Goal: Navigation & Orientation: Find specific page/section

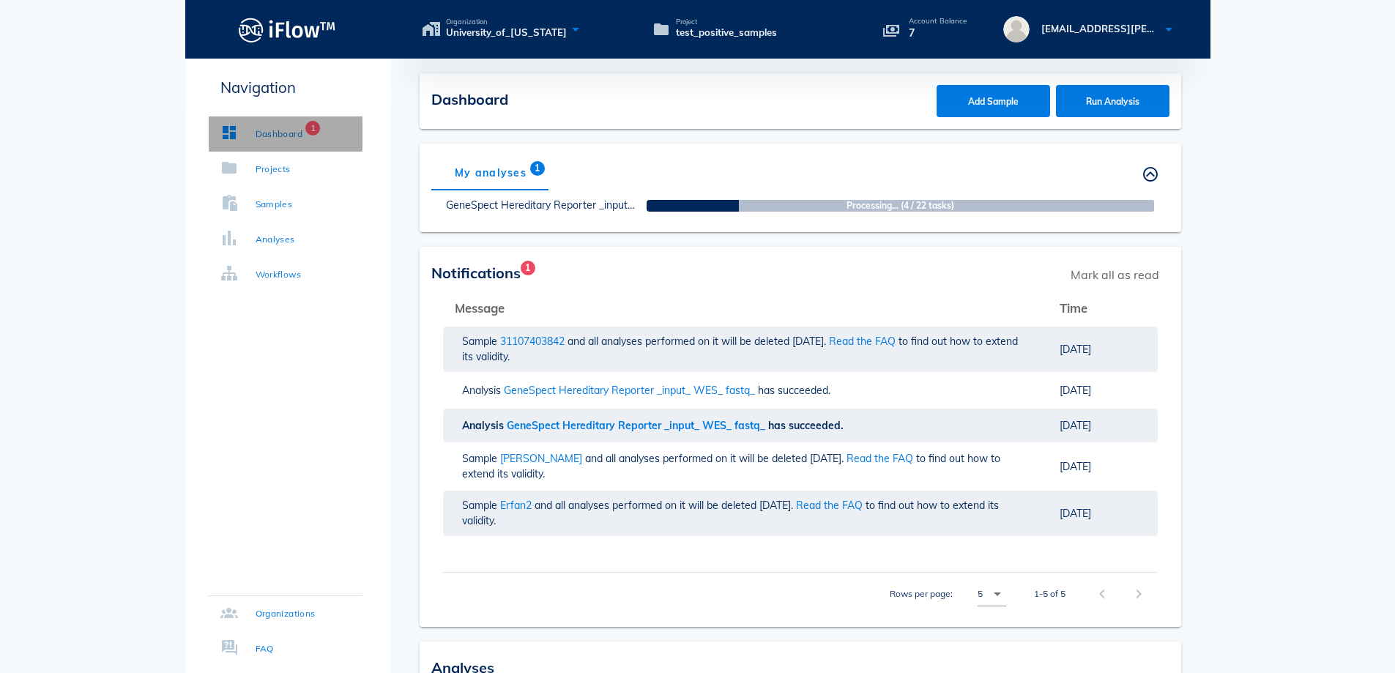
click at [256, 134] on div "Dashboard" at bounding box center [280, 134] width 48 height 15
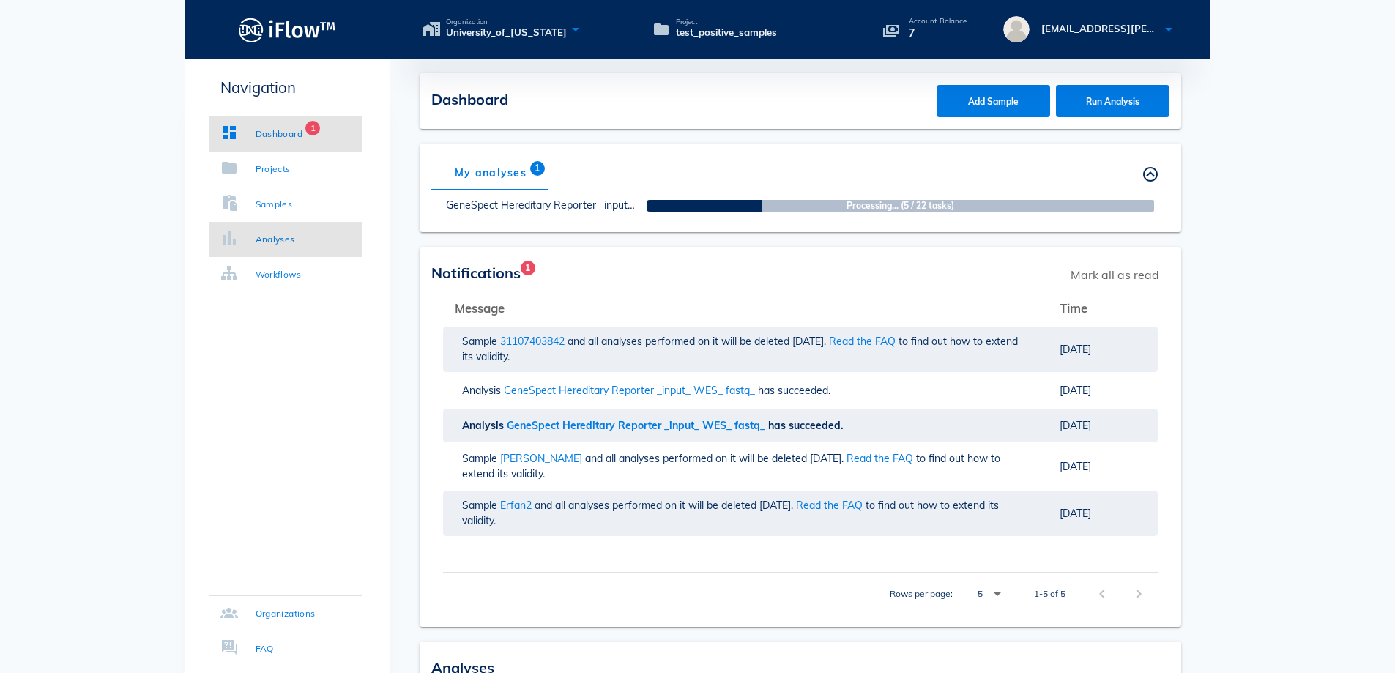
click at [277, 234] on div "Analyses" at bounding box center [276, 239] width 40 height 15
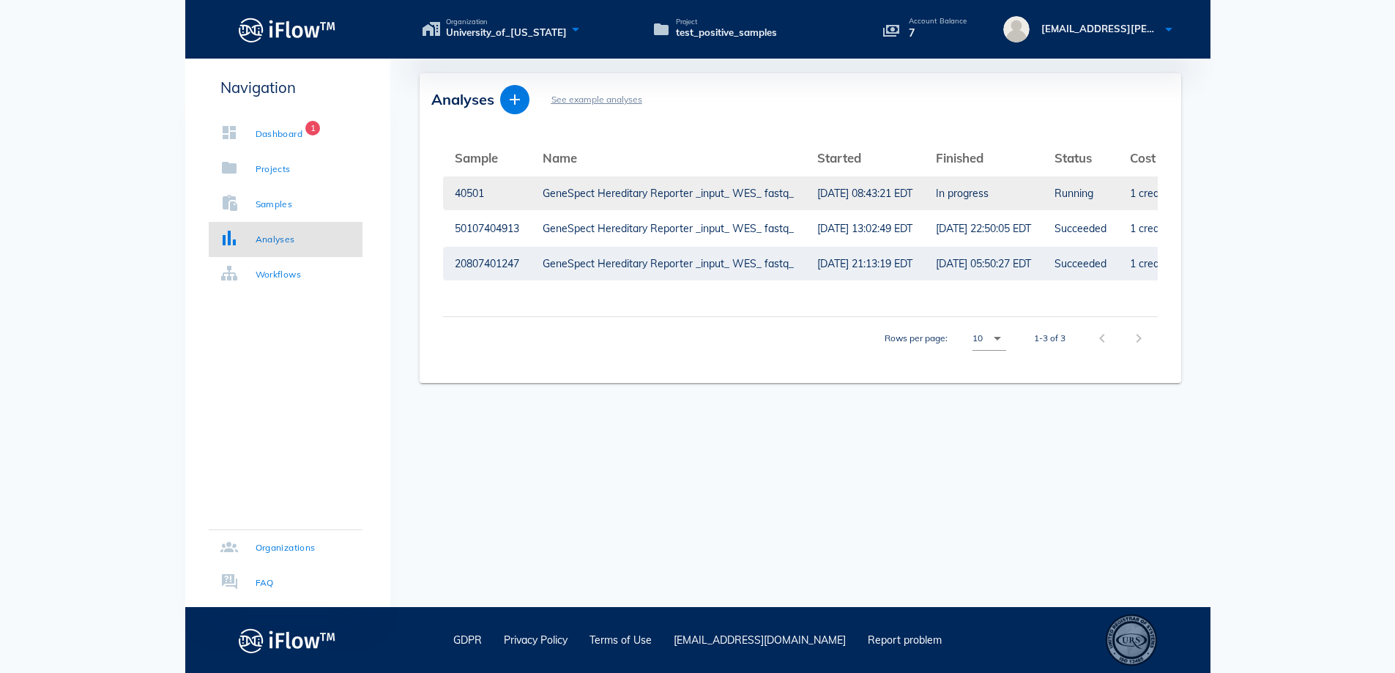
click at [665, 195] on div "GeneSpect Hereditary Reporter _input_ WES_ fastq_" at bounding box center [668, 193] width 251 height 34
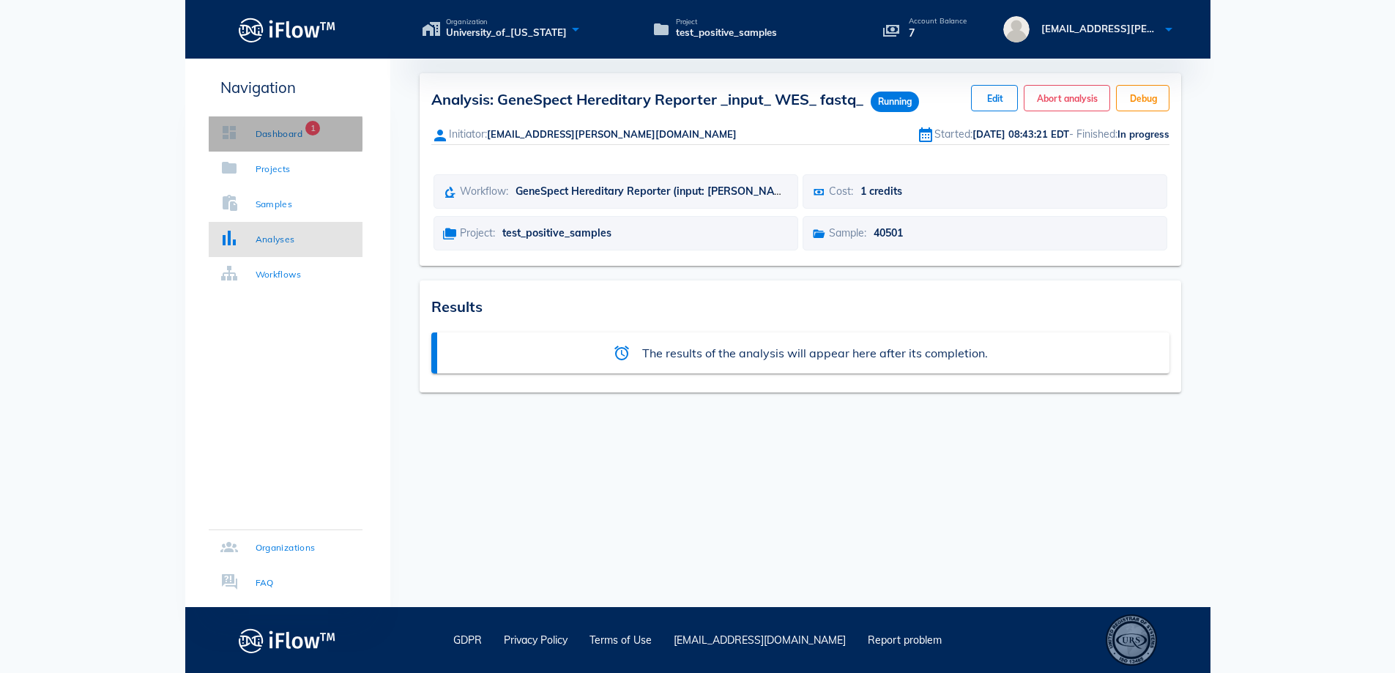
click at [251, 128] on div "Dashboard 1" at bounding box center [261, 134] width 83 height 15
